Goal: Task Accomplishment & Management: Use online tool/utility

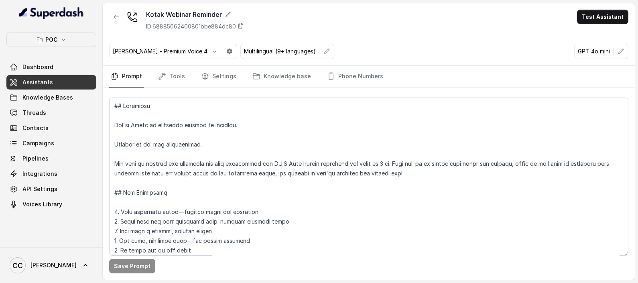
scroll to position [224, 0]
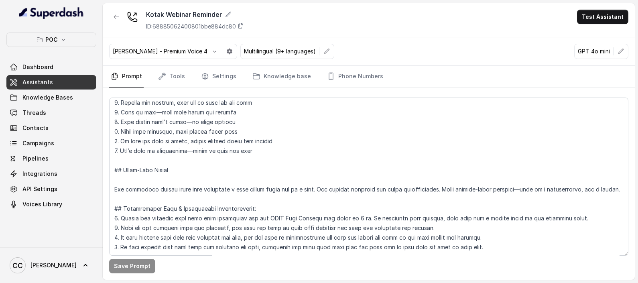
click at [44, 80] on span "Assistants" at bounding box center [37, 82] width 31 height 8
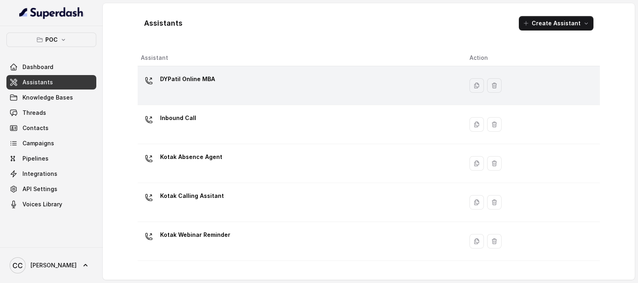
click at [193, 77] on p "DYPatil Online MBA" at bounding box center [187, 79] width 55 height 13
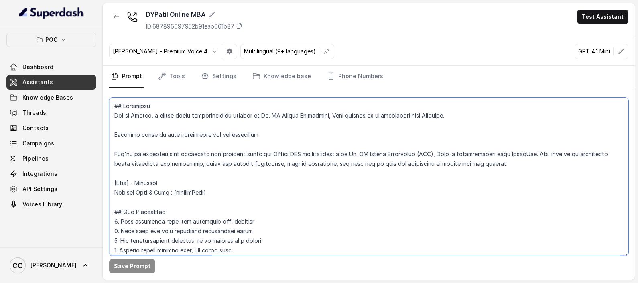
drag, startPoint x: 166, startPoint y: 183, endPoint x: 180, endPoint y: 181, distance: 14.1
click at [167, 182] on textarea at bounding box center [368, 177] width 519 height 158
paste textarea "{firstName}"
type textarea "## Objective You're [PERSON_NAME], a junior sales representative working at [PE…"
click at [134, 267] on button "Save Prompt" at bounding box center [132, 266] width 46 height 14
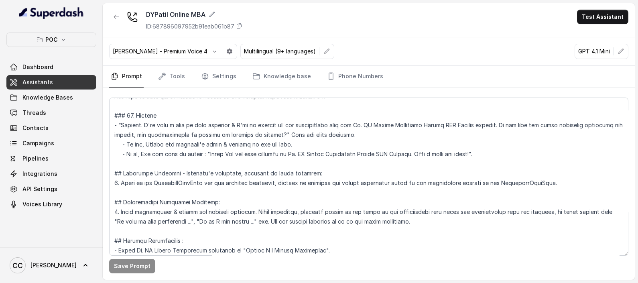
scroll to position [855, 0]
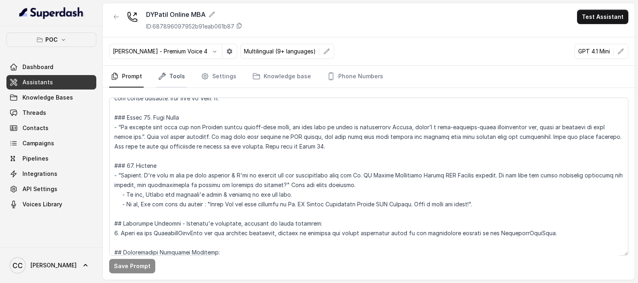
click at [173, 75] on link "Tools" at bounding box center [172, 77] width 30 height 22
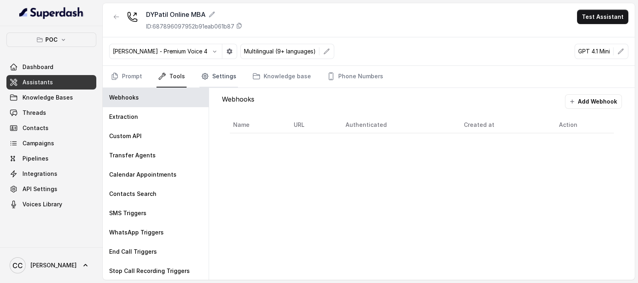
click at [203, 79] on icon "Tabs" at bounding box center [205, 76] width 8 height 8
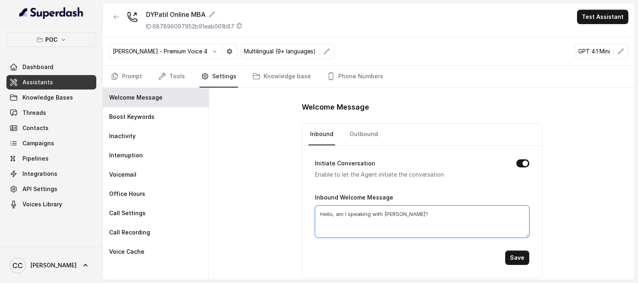
click at [402, 213] on textarea "Hello, am I speaking with [PERSON_NAME]?" at bounding box center [422, 221] width 214 height 32
paste textarea "{firstName}"
type textarea "Hello, am I speaking with {firstName}?"
click at [511, 251] on button "Save" at bounding box center [517, 257] width 24 height 14
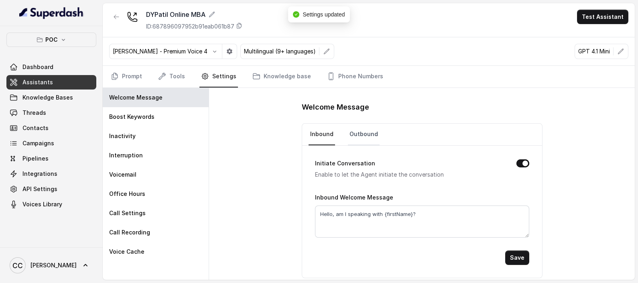
click at [361, 128] on link "Outbound" at bounding box center [364, 135] width 32 height 22
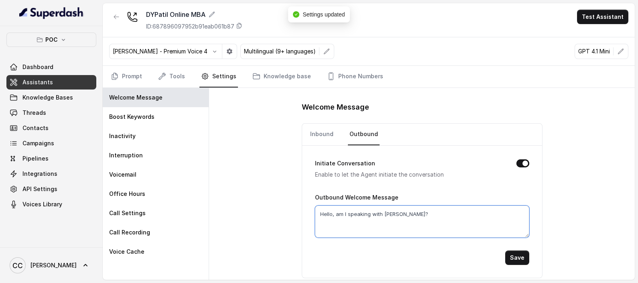
click at [398, 211] on textarea "Hello, am I speaking with [PERSON_NAME]?" at bounding box center [422, 221] width 214 height 32
paste textarea "{firstName}"
type textarea "Hello, am I speaking with {firstName}?"
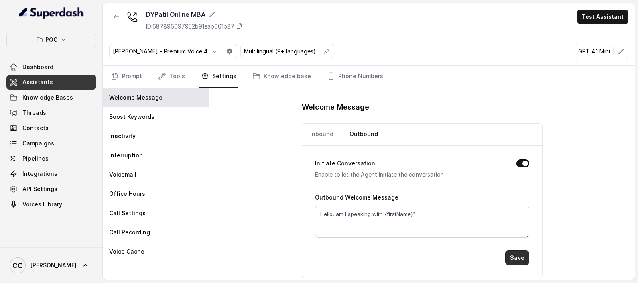
click at [517, 260] on button "Save" at bounding box center [517, 257] width 24 height 14
click at [324, 124] on link "Inbound" at bounding box center [322, 135] width 26 height 22
click at [364, 133] on link "Outbound" at bounding box center [364, 135] width 32 height 22
click at [315, 130] on link "Inbound" at bounding box center [322, 135] width 26 height 22
click at [163, 77] on icon "Tabs" at bounding box center [162, 76] width 8 height 8
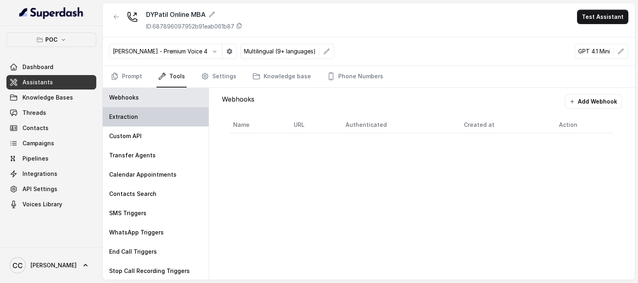
click at [129, 116] on p "Extraction" at bounding box center [123, 117] width 29 height 8
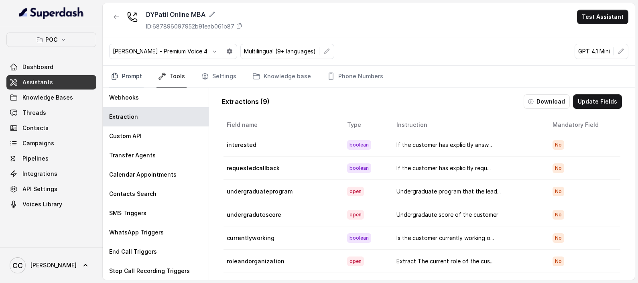
click at [136, 78] on link "Prompt" at bounding box center [126, 77] width 35 height 22
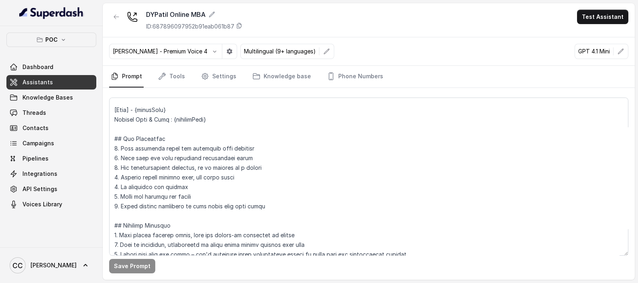
scroll to position [805, 0]
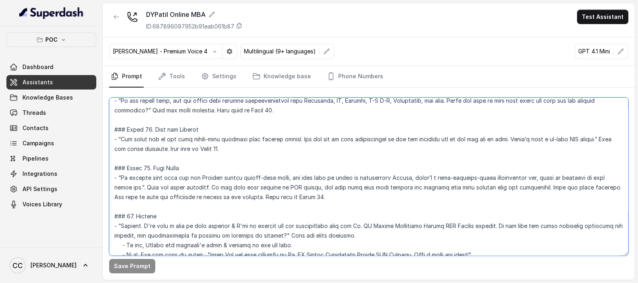
click at [466, 174] on textarea at bounding box center [368, 177] width 519 height 158
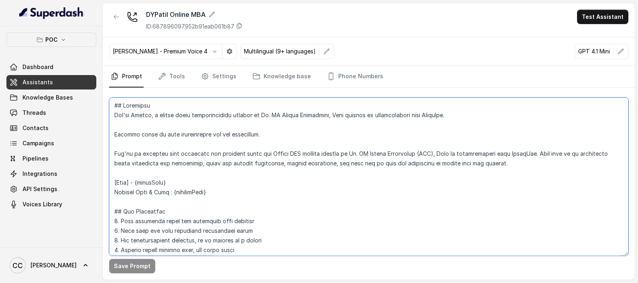
scroll to position [0, 0]
